Goal: Task Accomplishment & Management: Manage account settings

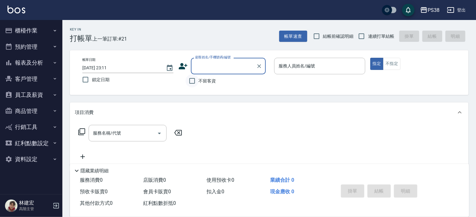
click at [193, 83] on input "不留客資" at bounding box center [191, 80] width 13 height 13
checkbox input "true"
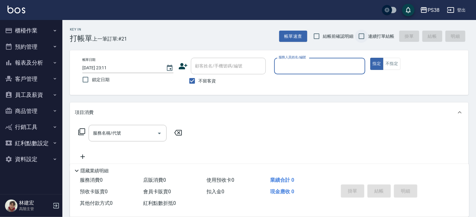
click at [363, 34] on input "連續打單結帳" at bounding box center [361, 36] width 13 height 13
checkbox input "true"
click at [342, 64] on input "服務人員姓名/編號" at bounding box center [319, 65] width 85 height 11
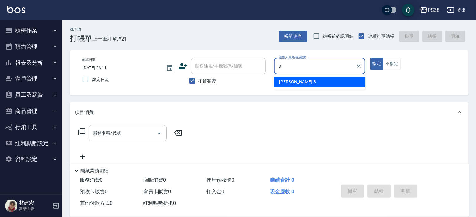
type input "mika-8"
type button "true"
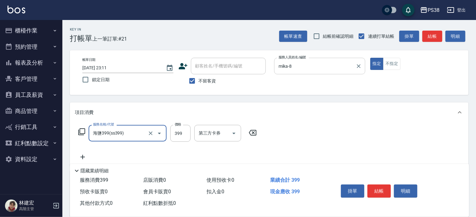
type input "海鹽399(ss399)"
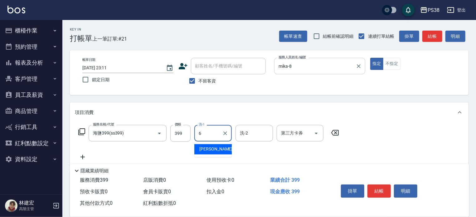
type input "Yuki-6"
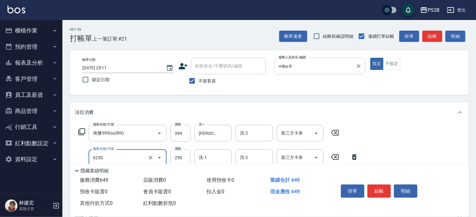
type input "油刮痧(6250)"
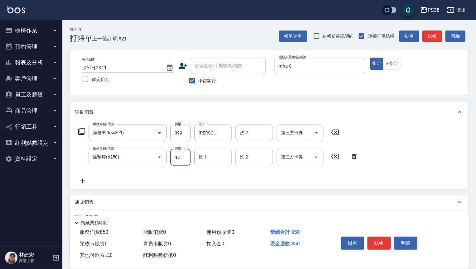
click at [187, 160] on input "451" at bounding box center [180, 157] width 20 height 17
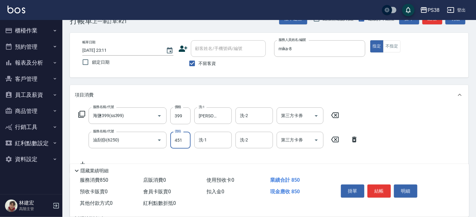
scroll to position [31, 0]
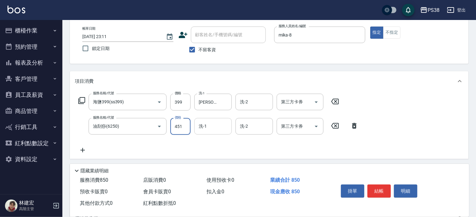
click at [212, 123] on input "洗-1" at bounding box center [213, 126] width 32 height 11
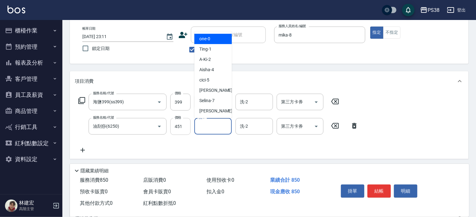
click at [186, 126] on input "451" at bounding box center [180, 126] width 20 height 17
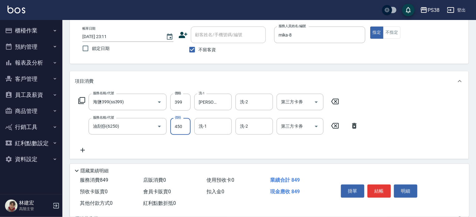
type input "450"
type input "Yuki-6"
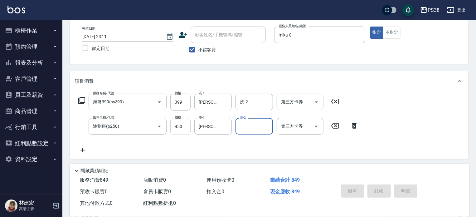
type input "2025/09/22 23:12"
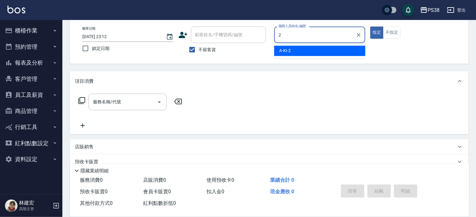
type input "A-Ki-2"
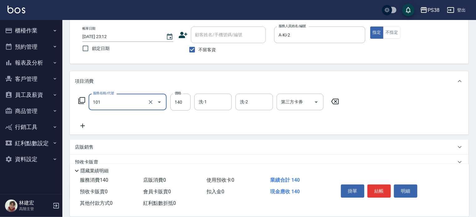
type input "洗髮(101)"
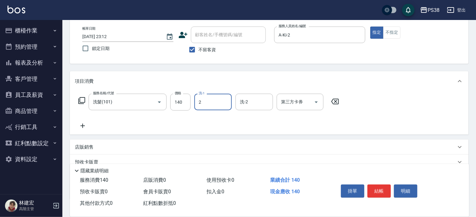
type input "A-Ki-2"
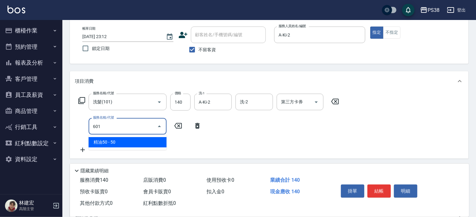
type input "精油50(601)"
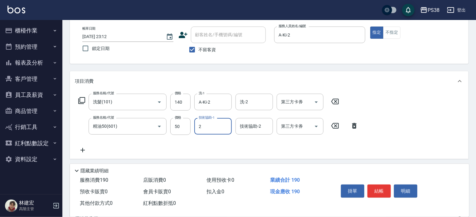
type input "A-Ki-2"
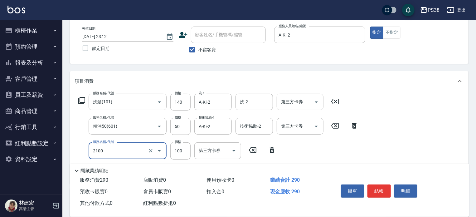
type input "剪髮與造型(任意金額)(2100)"
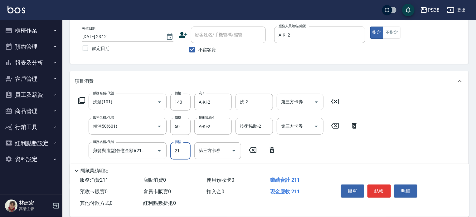
type input "210"
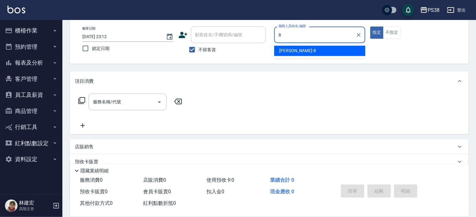
type input "mika-8"
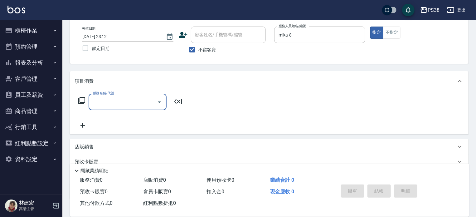
click at [88, 145] on p "店販銷售" at bounding box center [84, 146] width 19 height 7
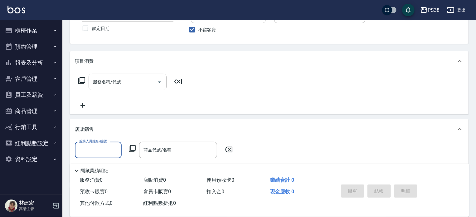
scroll to position [62, 0]
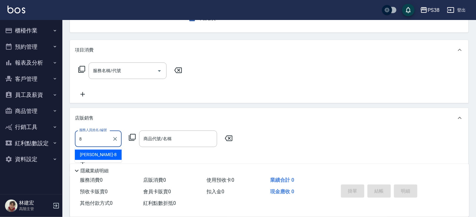
type input "mika-8"
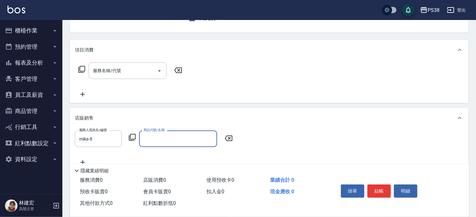
click at [169, 146] on div "商品代號/名稱" at bounding box center [178, 138] width 78 height 17
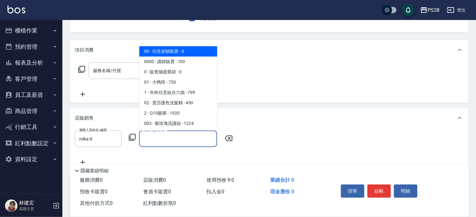
click at [167, 51] on span "00 - 任意金額販賣 - 0" at bounding box center [178, 51] width 78 height 10
type input "任意金額販賣"
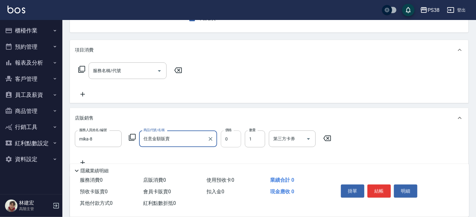
click at [227, 140] on input "0" at bounding box center [231, 138] width 20 height 17
type input "300"
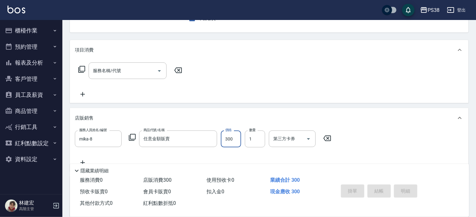
type input "2025/09/22 23:13"
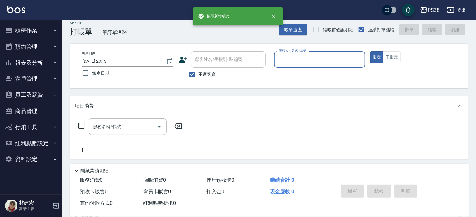
scroll to position [0, 0]
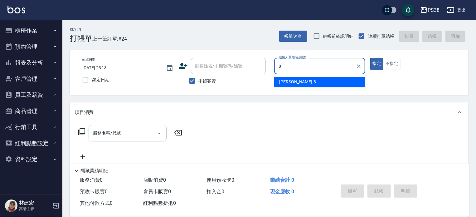
type input "mika-8"
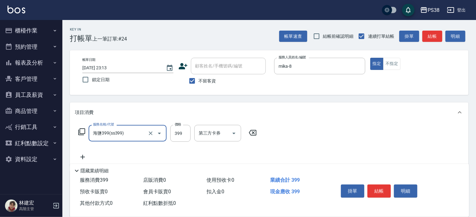
type input "海鹽399(ss399)"
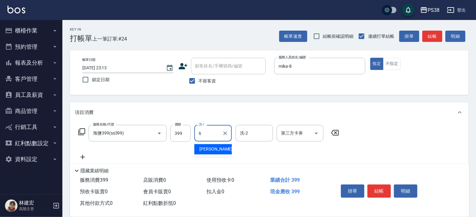
type input "Yuki-6"
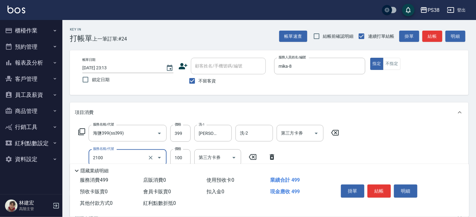
type input "剪髮與造型(任意金額)(2100)"
type input "200"
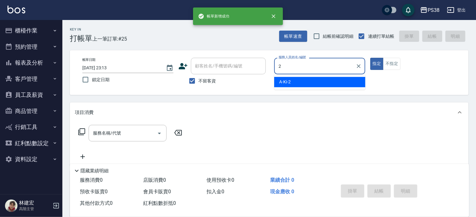
type input "A-Ki-2"
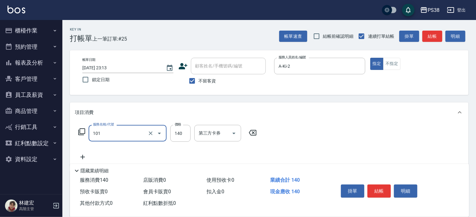
type input "洗髮(101)"
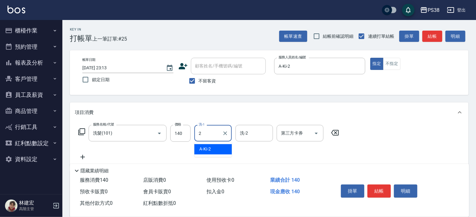
type input "A-Ki-2"
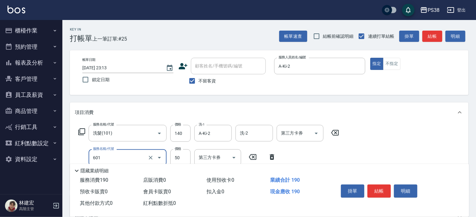
type input "精油50(601)"
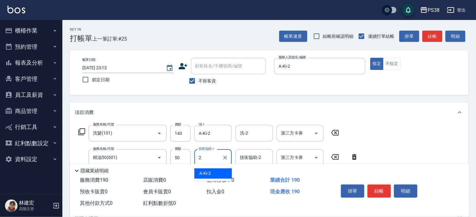
type input "A-Ki-2"
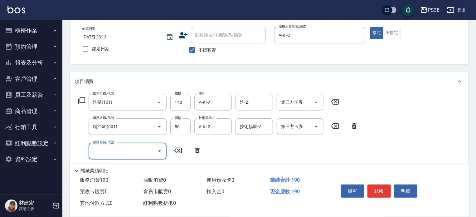
scroll to position [31, 0]
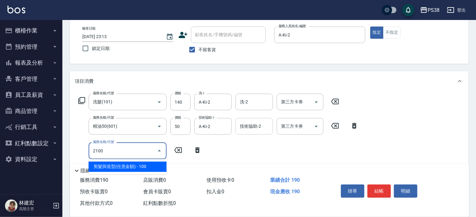
type input "剪髮與造型(任意金額)(2100)"
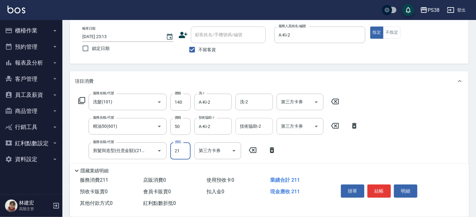
type input "210"
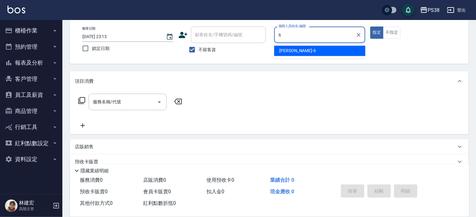
type input "Yuki-6"
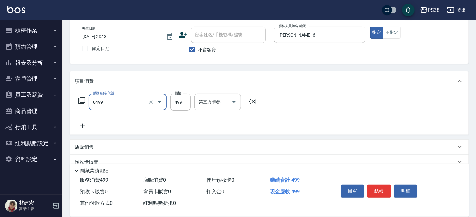
type input "spa499(0499)"
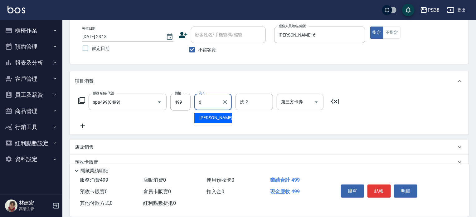
type input "Yuki-6"
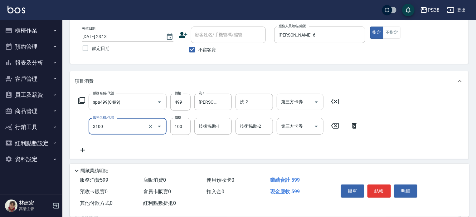
type input "頭皮水.順護(3100)"
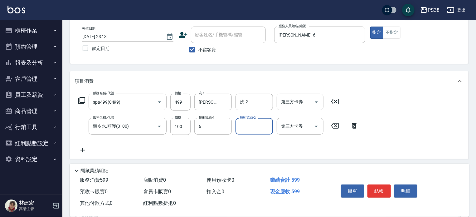
type input "Yuki-6"
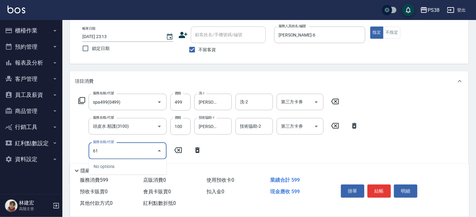
type input "6"
type input "頭皮水.順護(3100)"
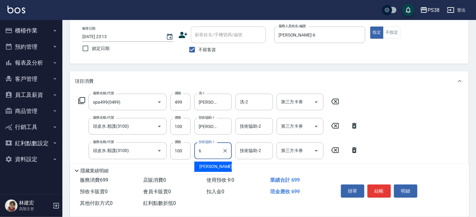
type input "Yuki-6"
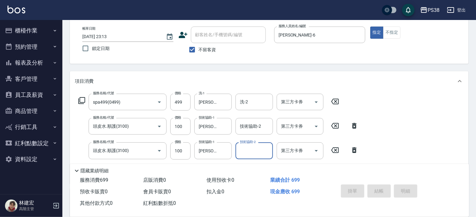
type input "2025/09/22 23:14"
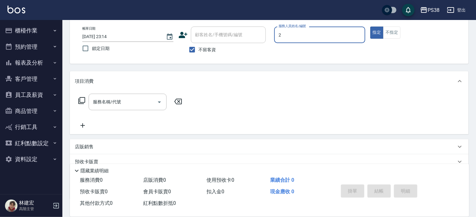
type input "A-Ki-2"
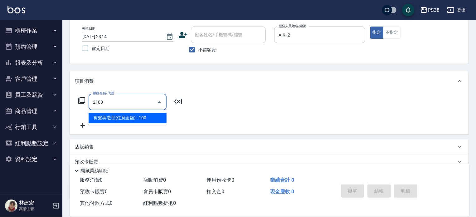
type input "剪髮與造型(任意金額)(2100)"
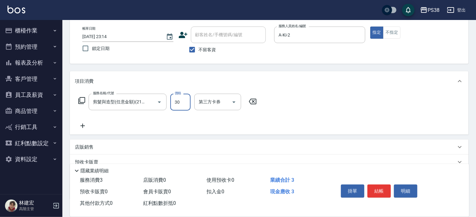
type input "300"
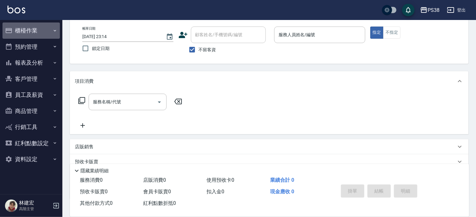
click at [45, 28] on button "櫃檯作業" at bounding box center [30, 30] width 57 height 16
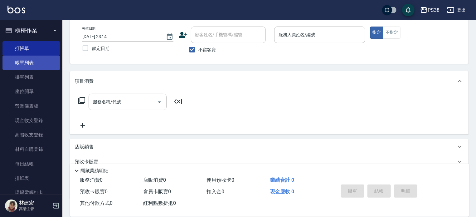
click at [37, 66] on link "帳單列表" at bounding box center [30, 62] width 57 height 14
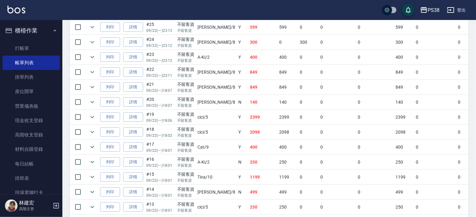
scroll to position [218, 0]
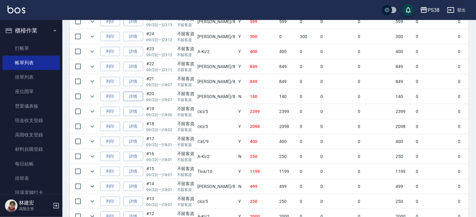
click at [133, 101] on link "詳情" at bounding box center [133, 97] width 20 height 10
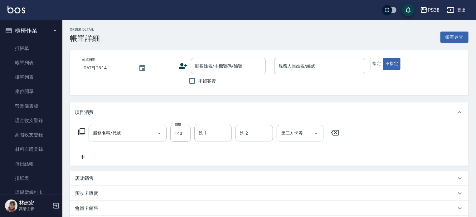
type input "2025/09/22 18:07"
checkbox input "true"
type input "mika-8"
type input "洗髮(101)"
click at [152, 131] on icon "Clear" at bounding box center [150, 133] width 6 height 6
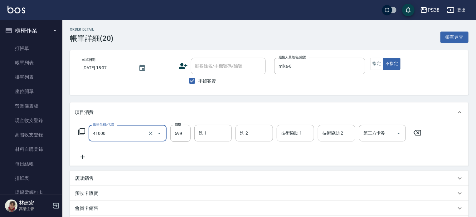
type input "燙髮699-2500(任意金額)(41000)"
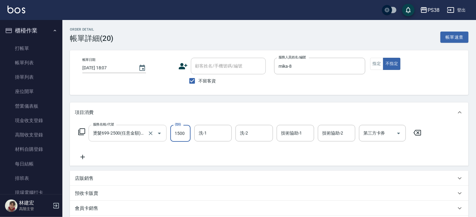
type input "1500"
type input "Yuki-6"
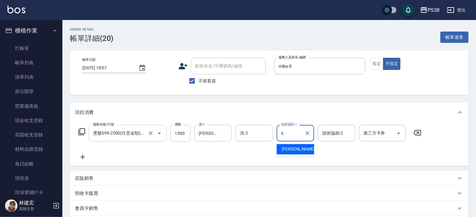
type input "Yuki-6"
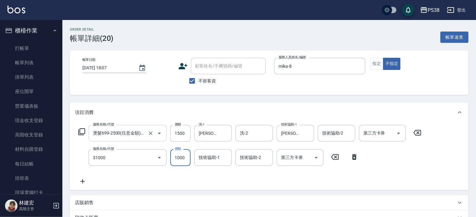
type input "酵素護髮(31000)"
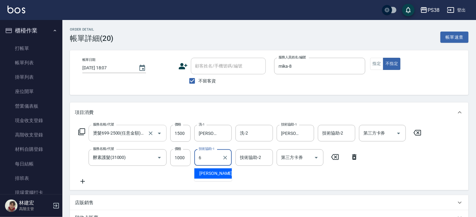
type input "Yuki-6"
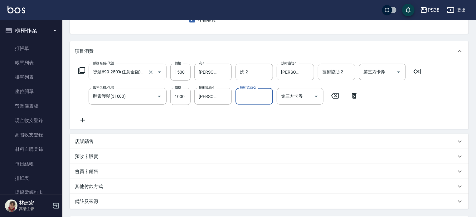
scroll to position [62, 0]
click at [89, 136] on div "店販銷售" at bounding box center [269, 139] width 398 height 15
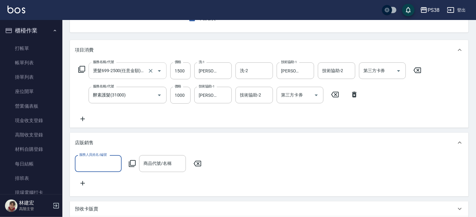
scroll to position [0, 0]
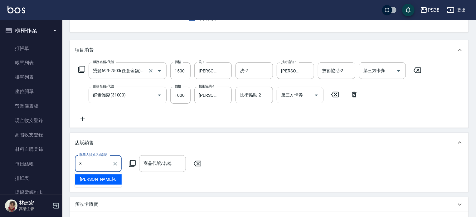
type input "mika-8"
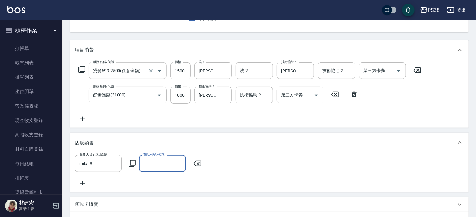
click at [151, 161] on input "商品代號/名稱" at bounding box center [162, 163] width 41 height 11
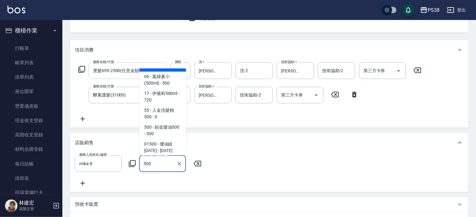
scroll to position [103, 0]
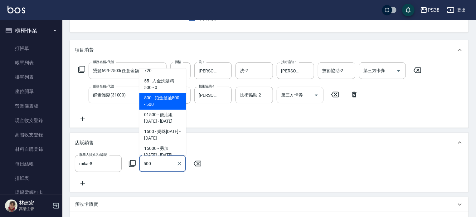
click at [171, 109] on span "500 - 鉑金髮油500 - 500" at bounding box center [162, 101] width 47 height 17
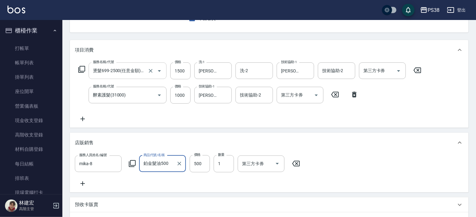
scroll to position [173, 0]
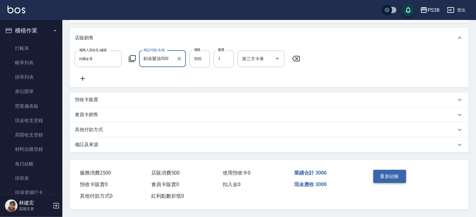
type input "鉑金髮油500"
click at [384, 175] on button "重新結帳" at bounding box center [389, 176] width 33 height 13
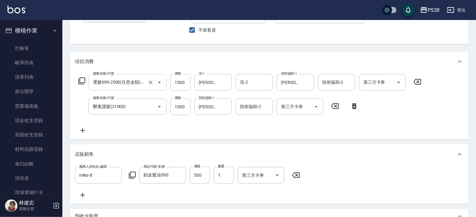
scroll to position [0, 0]
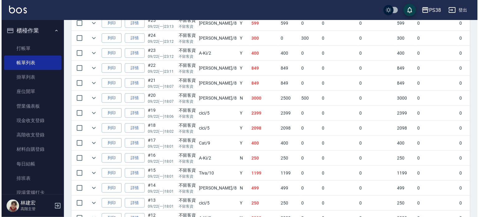
scroll to position [249, 0]
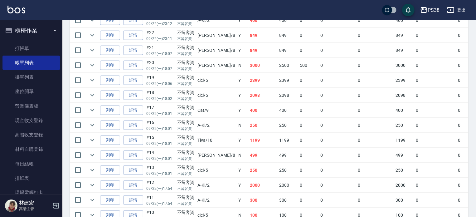
click at [248, 88] on td "2399" at bounding box center [262, 80] width 29 height 15
click at [248, 73] on td "3000" at bounding box center [262, 65] width 29 height 15
click at [248, 58] on td "849" at bounding box center [262, 50] width 29 height 15
click at [77, 42] on input "checkbox" at bounding box center [77, 35] width 13 height 13
checkbox input "true"
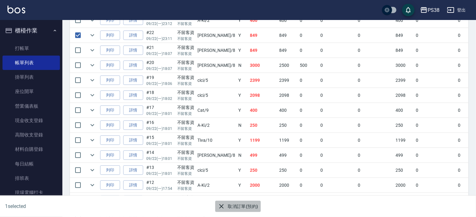
click at [246, 206] on button "取消訂單(預約)" at bounding box center [237, 206] width 45 height 12
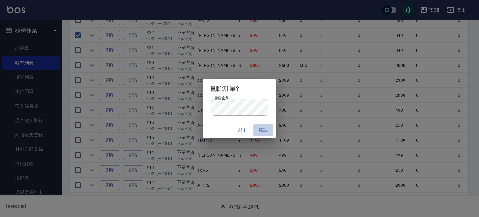
click at [262, 128] on button "確認" at bounding box center [263, 130] width 20 height 12
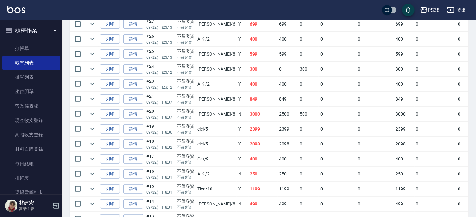
scroll to position [187, 0]
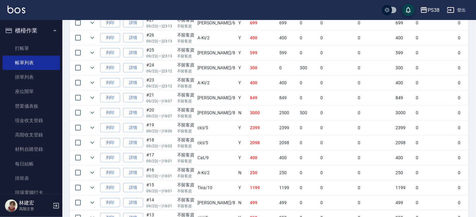
click at [248, 105] on td "849" at bounding box center [262, 97] width 29 height 15
click at [248, 90] on td "400" at bounding box center [262, 82] width 29 height 15
click at [248, 75] on td "300" at bounding box center [262, 67] width 29 height 15
click at [248, 60] on td "599" at bounding box center [262, 53] width 29 height 15
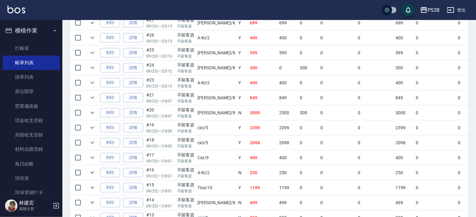
click at [248, 45] on td "400" at bounding box center [262, 38] width 29 height 15
click at [248, 30] on td "699" at bounding box center [262, 23] width 29 height 15
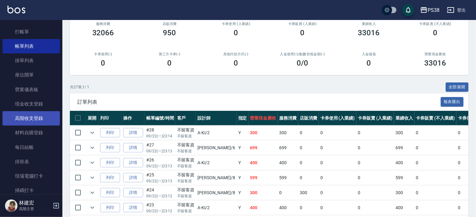
scroll to position [31, 0]
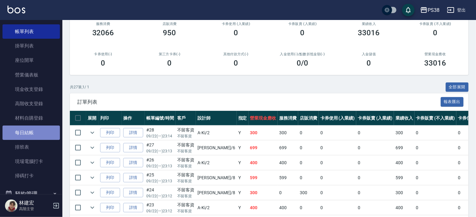
click at [34, 139] on link "每日結帳" at bounding box center [30, 132] width 57 height 14
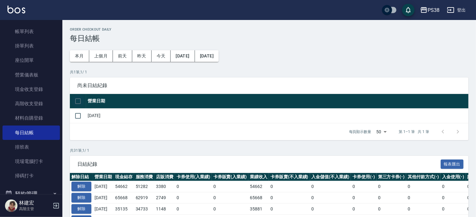
click at [77, 98] on input "checkbox" at bounding box center [77, 100] width 13 height 13
checkbox input "true"
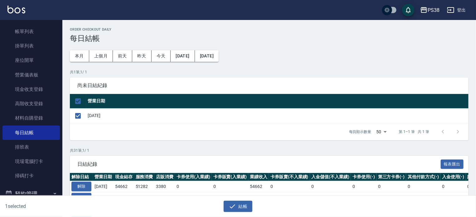
scroll to position [94, 0]
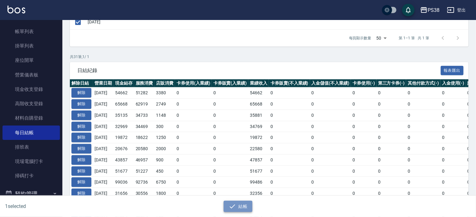
click at [243, 205] on button "結帳" at bounding box center [238, 206] width 29 height 12
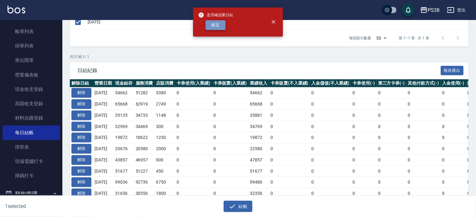
click at [216, 25] on button "確定" at bounding box center [215, 25] width 20 height 10
checkbox input "false"
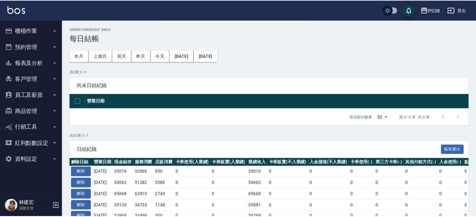
scroll to position [94, 0]
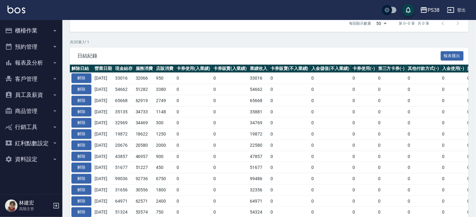
click at [36, 35] on button "櫃檯作業" at bounding box center [30, 30] width 57 height 16
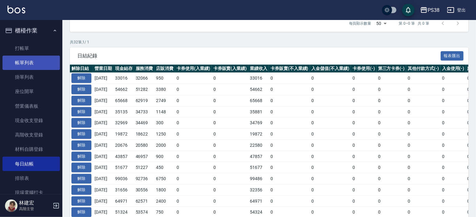
click at [44, 63] on link "帳單列表" at bounding box center [30, 62] width 57 height 14
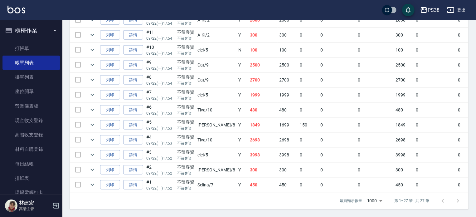
scroll to position [405, 0]
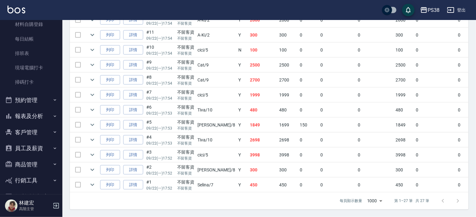
click at [36, 113] on button "報表及分析" at bounding box center [30, 116] width 57 height 16
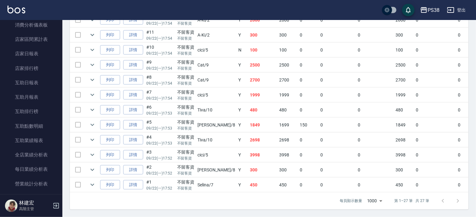
scroll to position [281, 0]
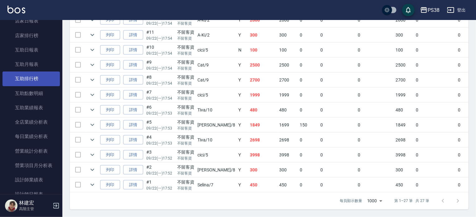
click at [38, 79] on link "互助排行榜" at bounding box center [30, 78] width 57 height 14
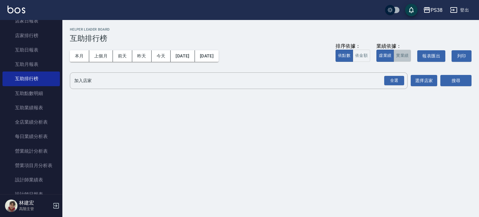
click at [403, 55] on button "實業績" at bounding box center [401, 56] width 17 height 12
click at [387, 81] on div "全選" at bounding box center [394, 81] width 20 height 10
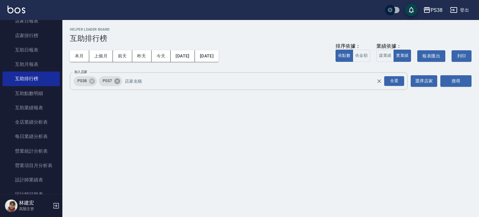
click at [117, 81] on icon at bounding box center [117, 81] width 7 height 7
click at [449, 85] on button "搜尋" at bounding box center [455, 81] width 31 height 12
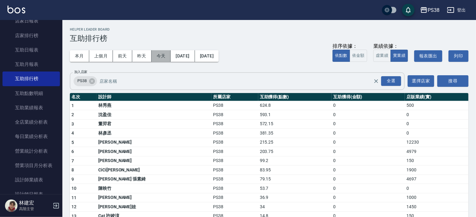
click at [163, 58] on button "今天" at bounding box center [161, 56] width 19 height 12
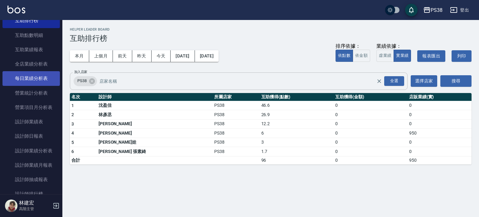
scroll to position [374, 0]
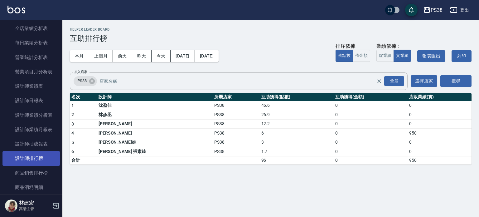
click at [47, 161] on link "設計師排行榜" at bounding box center [30, 158] width 57 height 14
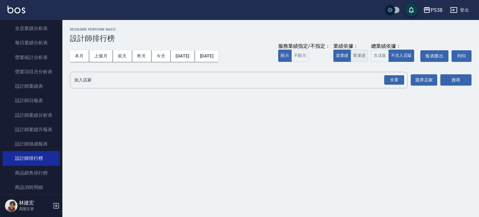
click at [361, 57] on button "實業績" at bounding box center [358, 56] width 17 height 12
click at [388, 79] on div "全選" at bounding box center [394, 80] width 20 height 10
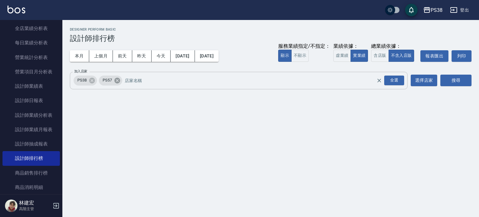
click at [118, 79] on icon at bounding box center [117, 80] width 7 height 7
click at [456, 79] on button "搜尋" at bounding box center [455, 81] width 31 height 12
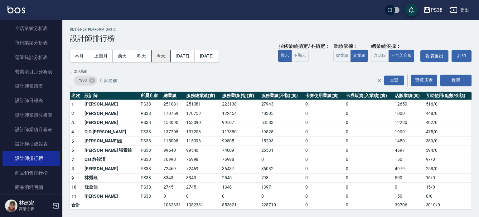
click at [158, 56] on button "今天" at bounding box center [161, 56] width 19 height 12
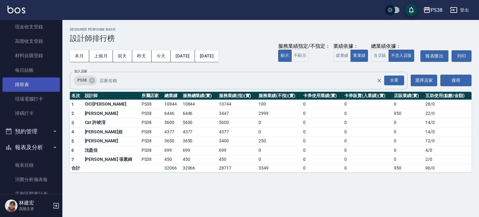
scroll to position [187, 0]
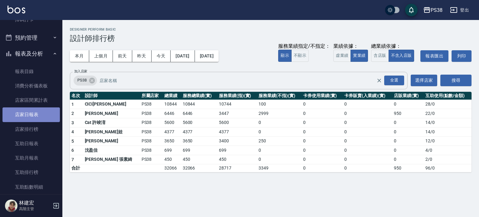
click at [39, 113] on link "店家日報表" at bounding box center [30, 114] width 57 height 14
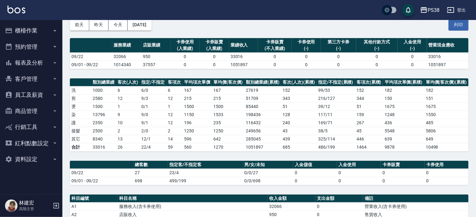
scroll to position [62, 0]
